Goal: Find specific page/section: Find specific page/section

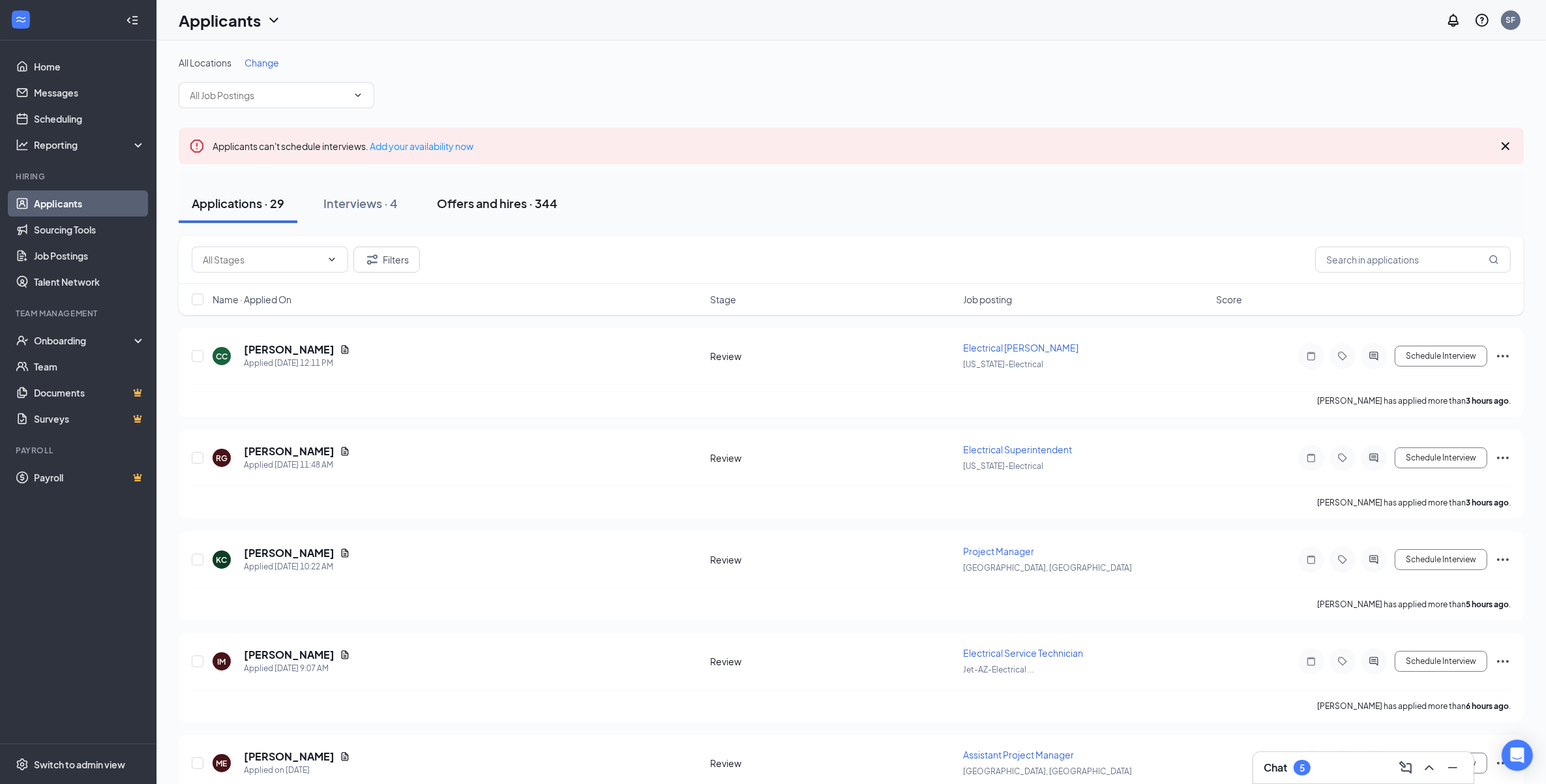
click at [497, 205] on div "Offers and hires · 344" at bounding box center [497, 203] width 120 height 16
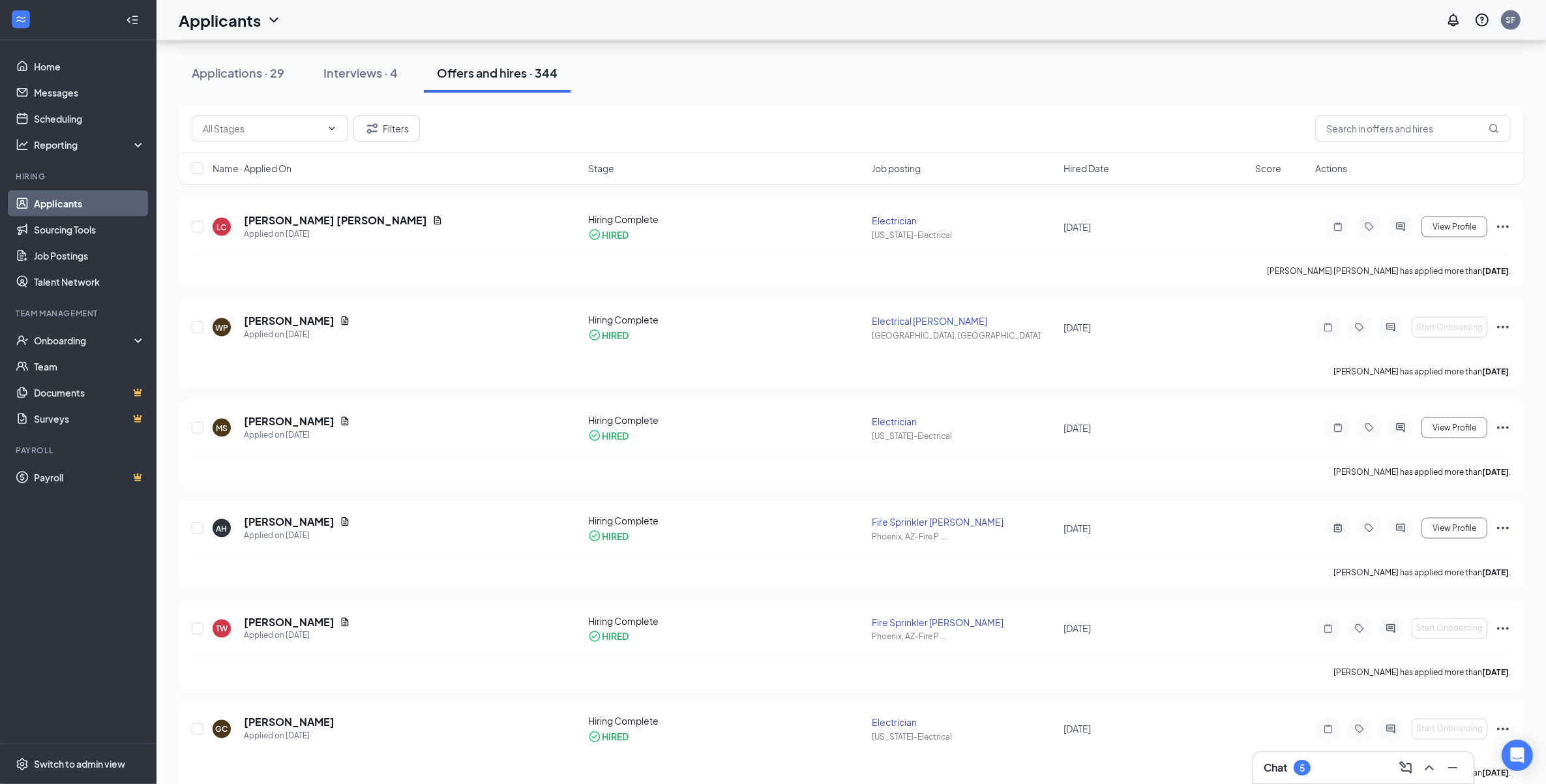
scroll to position [2445, 0]
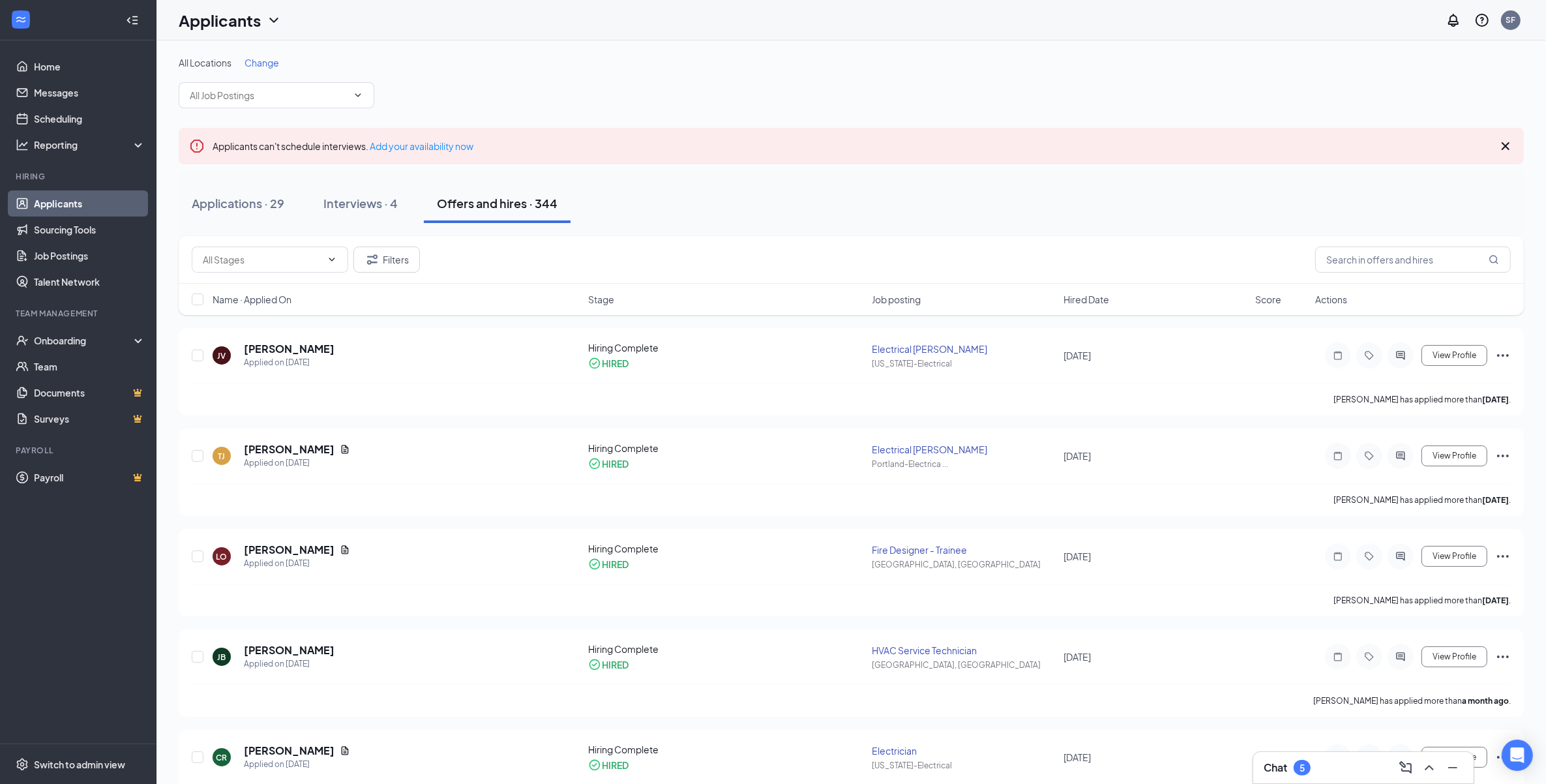
click at [1508, 148] on icon "Cross" at bounding box center [1505, 146] width 8 height 8
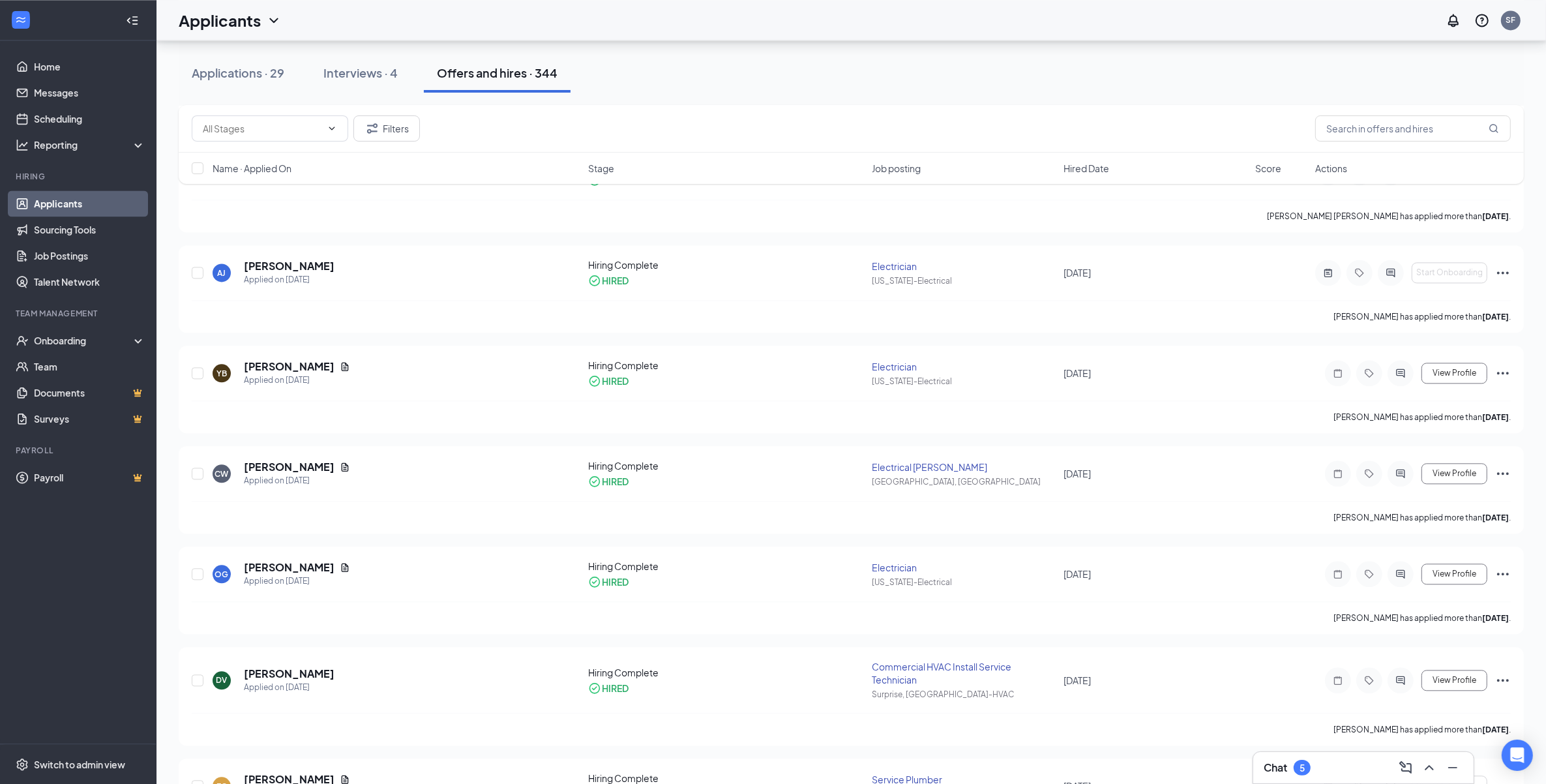
scroll to position [3581, 0]
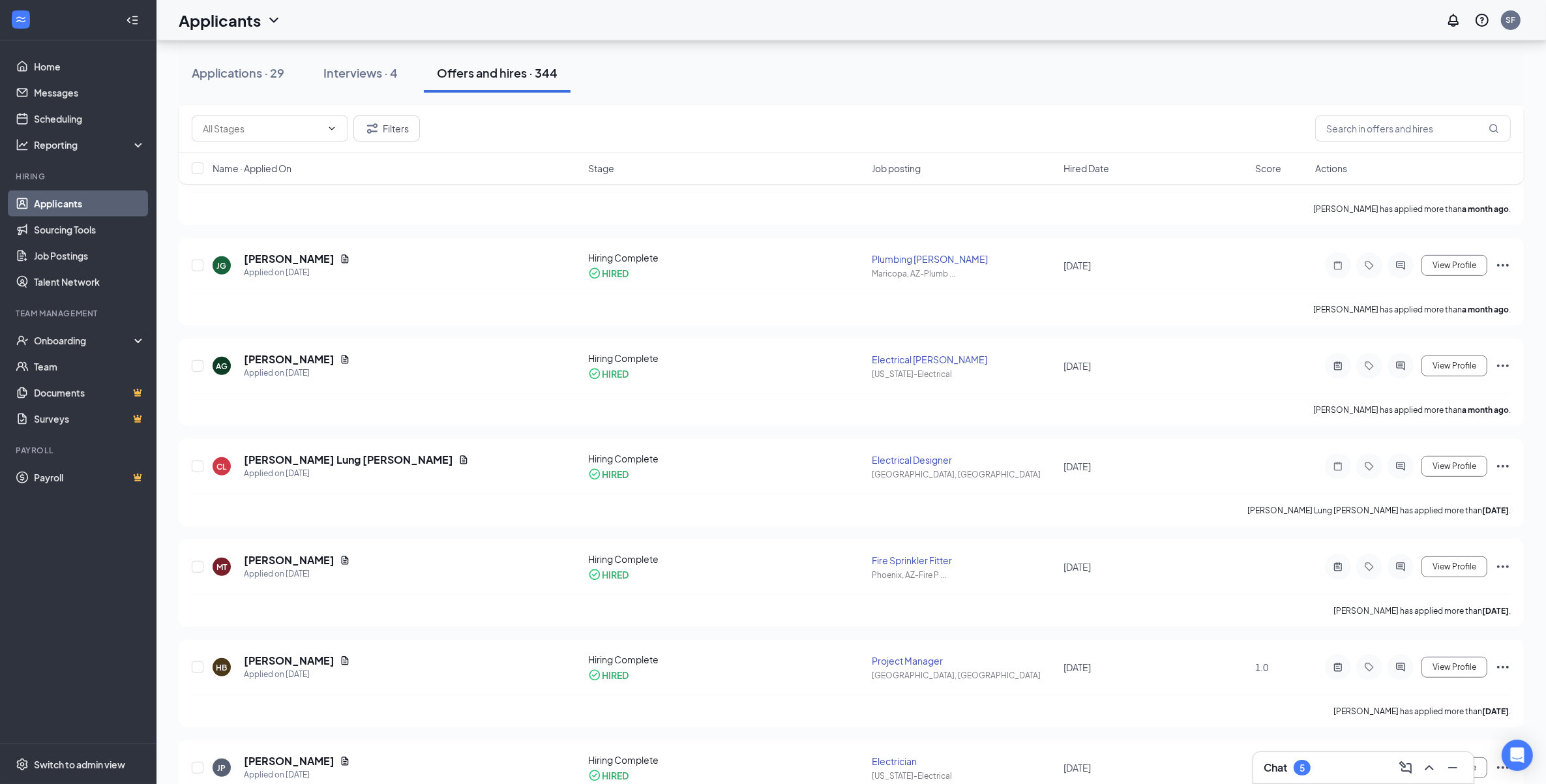
scroll to position [395, 0]
